Goal: Task Accomplishment & Management: Use online tool/utility

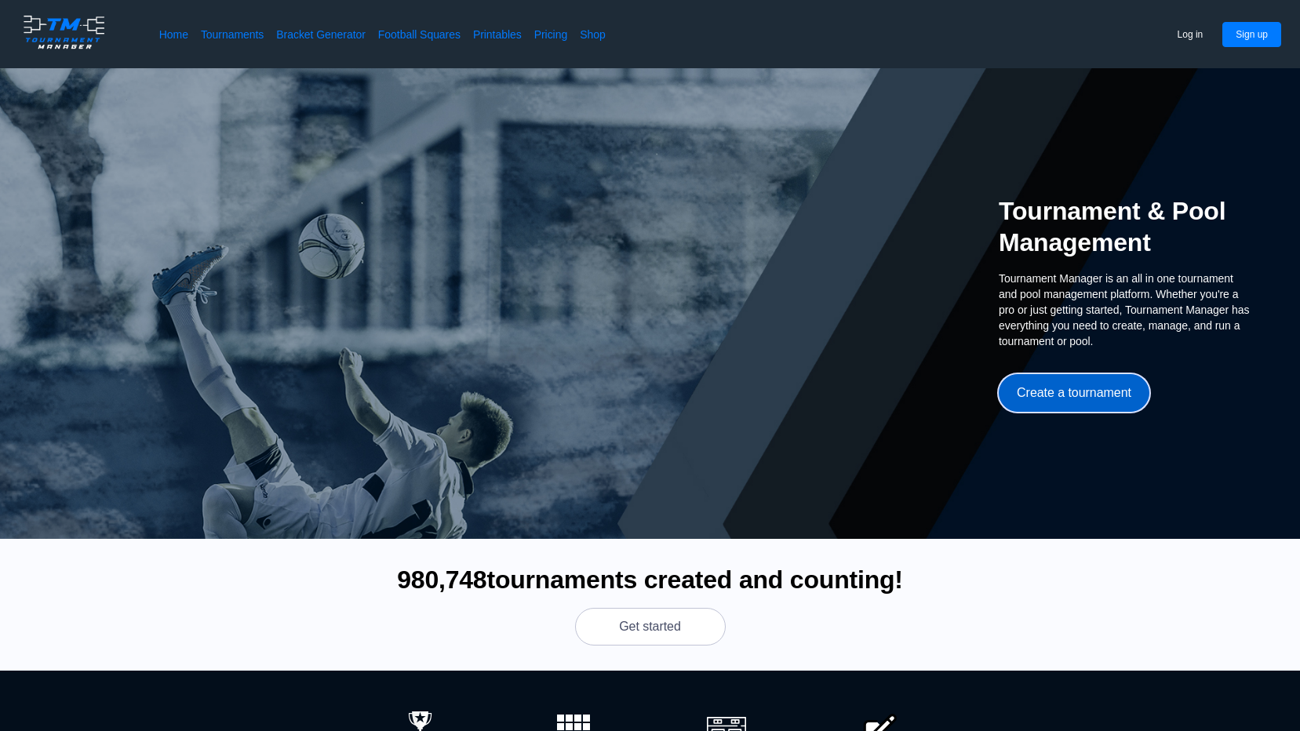
click at [1080, 393] on button "Create a tournament" at bounding box center [1074, 393] width 151 height 38
click at [1105, 391] on button "Create a tournament" at bounding box center [1074, 393] width 151 height 38
